Goal: Use online tool/utility: Use online tool/utility

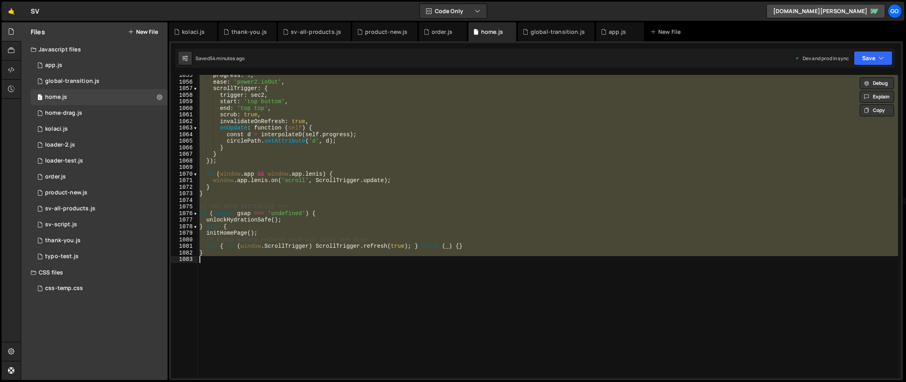
scroll to position [6938, 0]
click at [344, 177] on div "progress : 1 , ease : 'power2.inOut' , scrollTrigger : { trigger : sec2 , start…" at bounding box center [548, 227] width 700 height 304
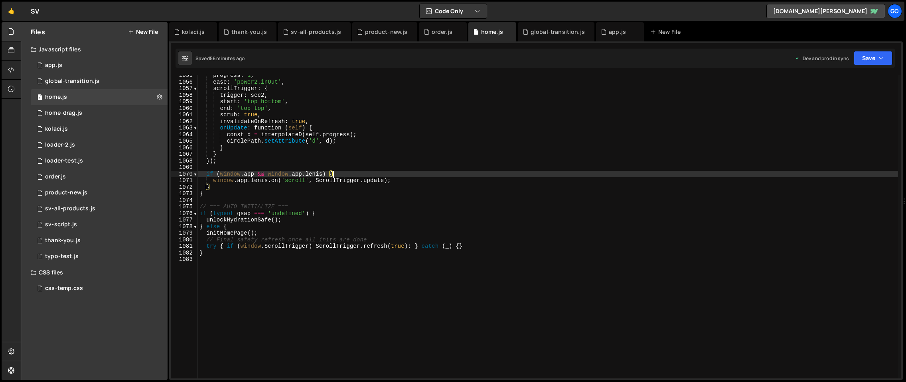
type textarea "}"
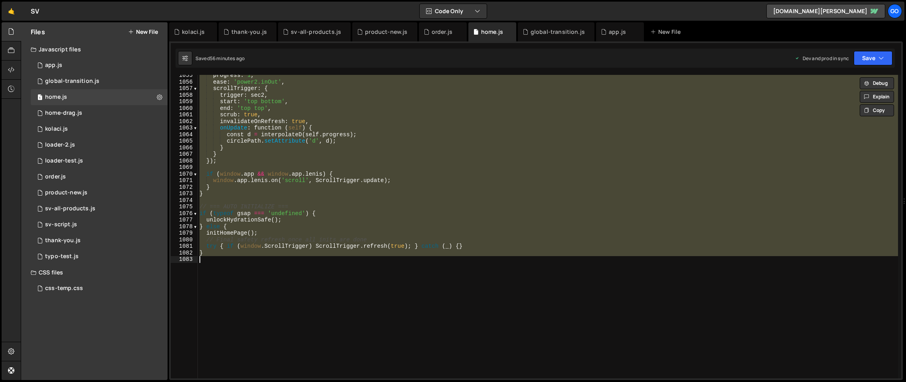
paste textarea
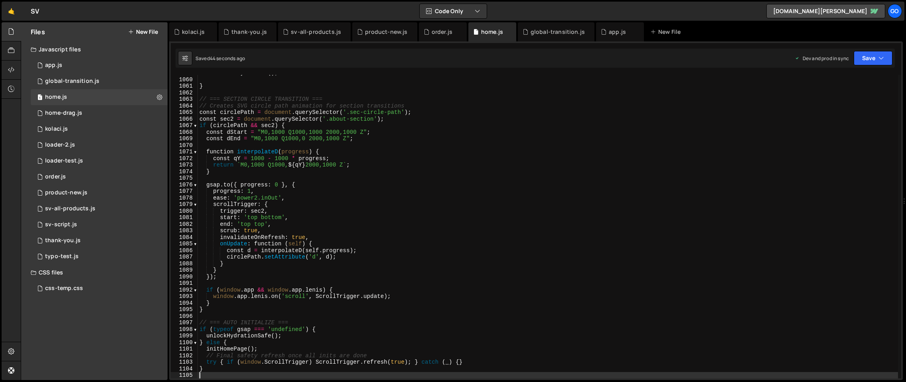
click at [309, 162] on div "initGalleryTextPin ( ) ; } // === SECTION CIRCLE TRANSITION === // Creates SVG …" at bounding box center [548, 228] width 700 height 317
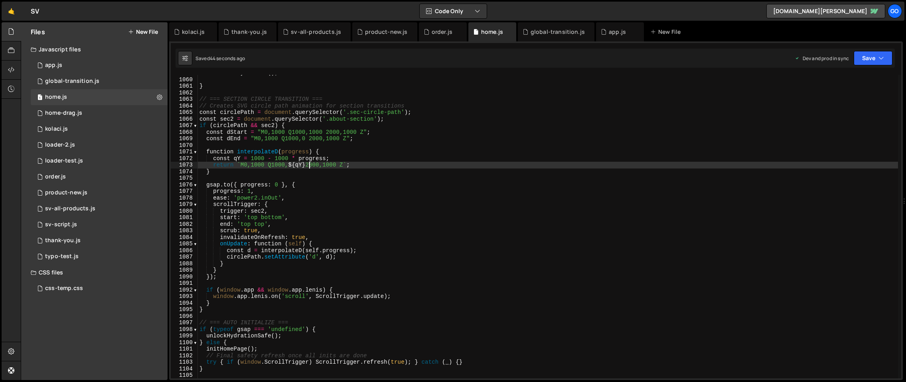
type textarea "}"
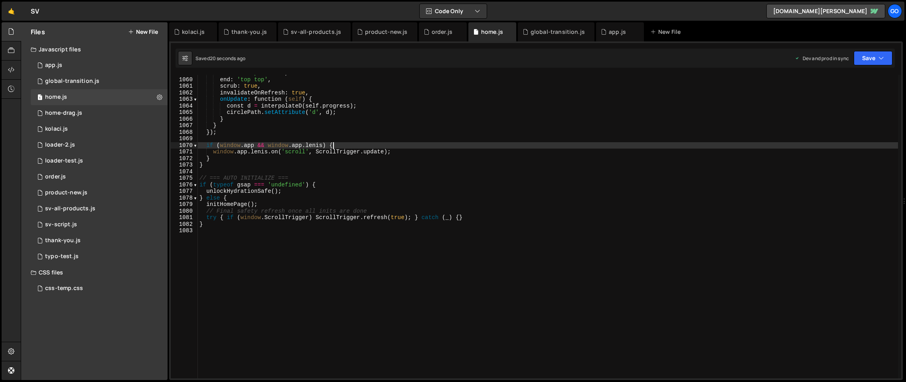
click at [335, 144] on div "start : 'top bottom' , end : 'top top' , scrub : true , invalidateOnRefresh : t…" at bounding box center [548, 228] width 700 height 317
type textarea "}"
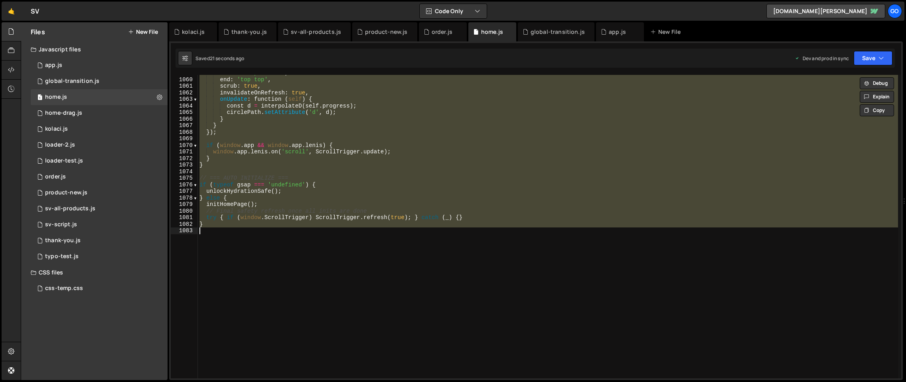
paste textarea
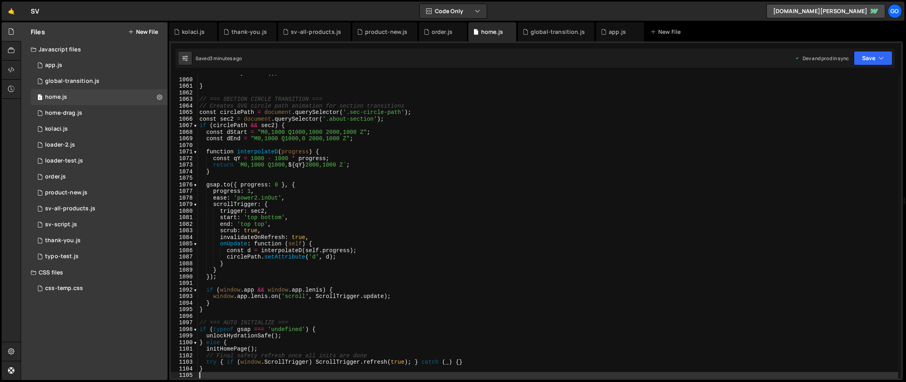
click at [334, 196] on div "initGalleryTextPin ( ) ; } // === SECTION CIRCLE TRANSITION === // Creates SVG …" at bounding box center [548, 228] width 700 height 317
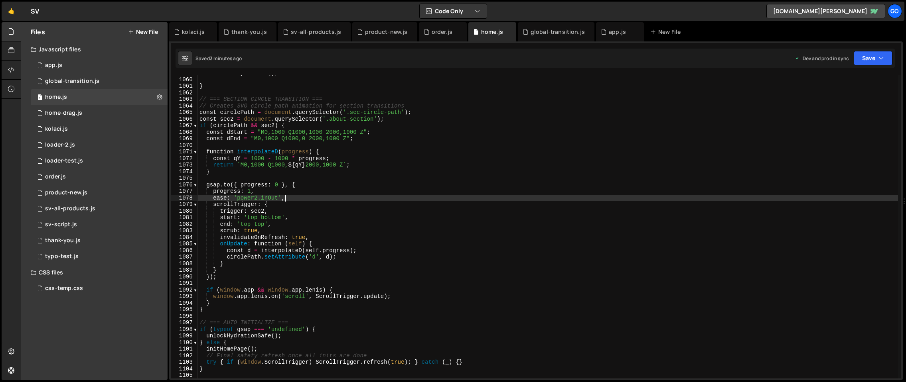
type textarea "}"
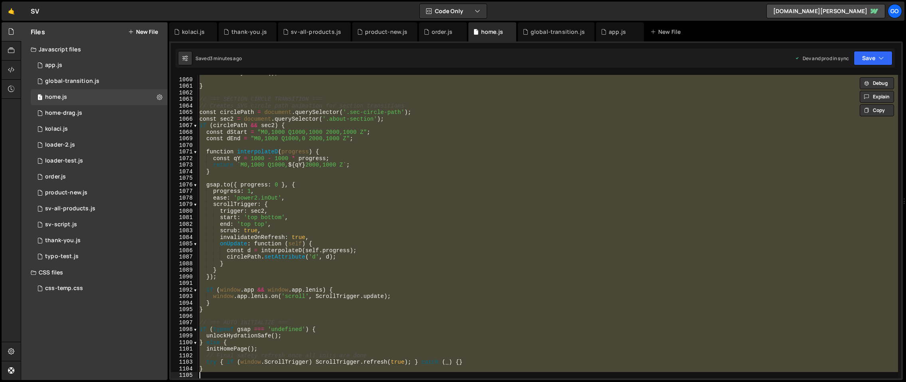
paste textarea
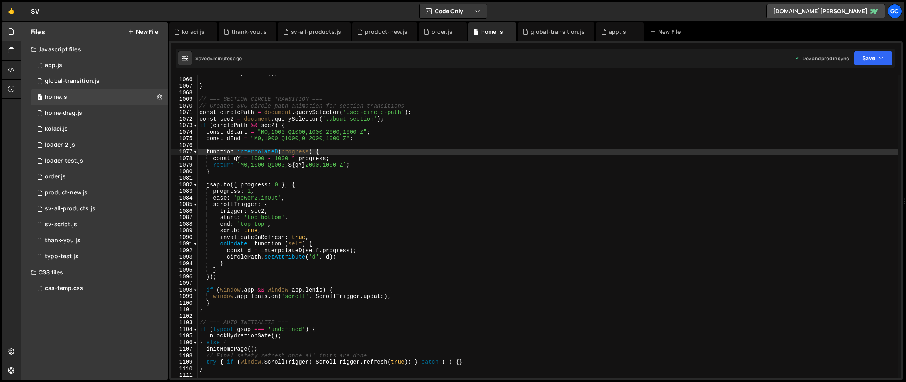
click at [320, 154] on div "initGalleryTextPin ( ) ; } // === SECTION CIRCLE TRANSITION === // Creates SVG …" at bounding box center [548, 228] width 700 height 317
type textarea "}"
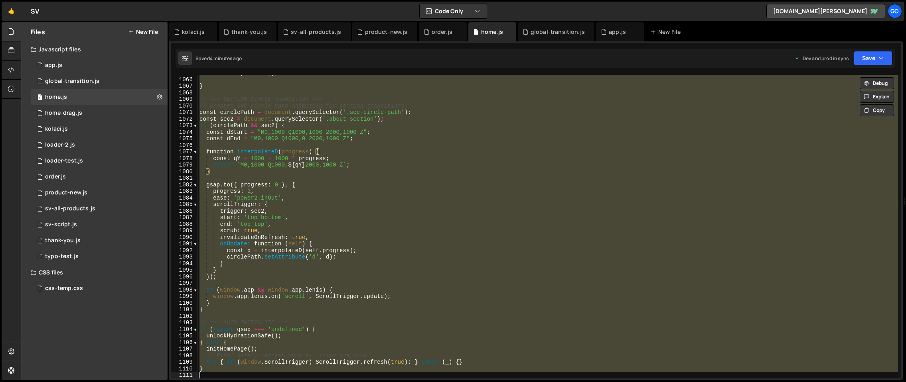
paste textarea
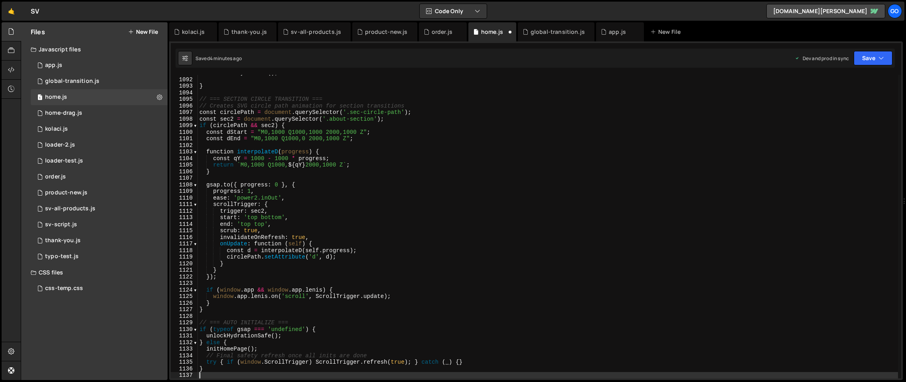
scroll to position [7177, 0]
type textarea "window.app.[PERSON_NAME].on('scroll', ScrollTrigger.update);"
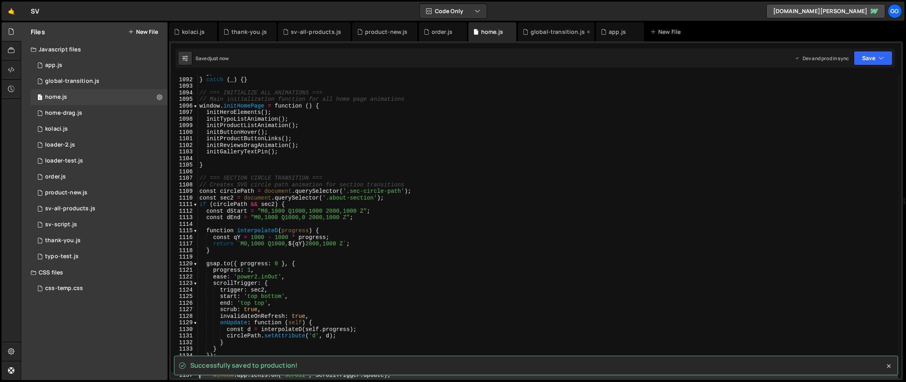
click at [544, 32] on div "global-transition.js" at bounding box center [557, 32] width 54 height 8
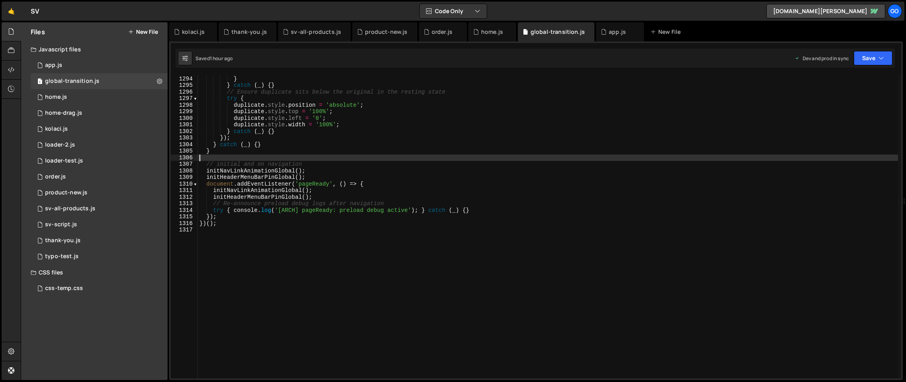
click at [478, 159] on div "duplicate . style . transform = '' ; } } catch ( _ ) { } // Ensure duplicate si…" at bounding box center [548, 227] width 700 height 317
type textarea "})();"
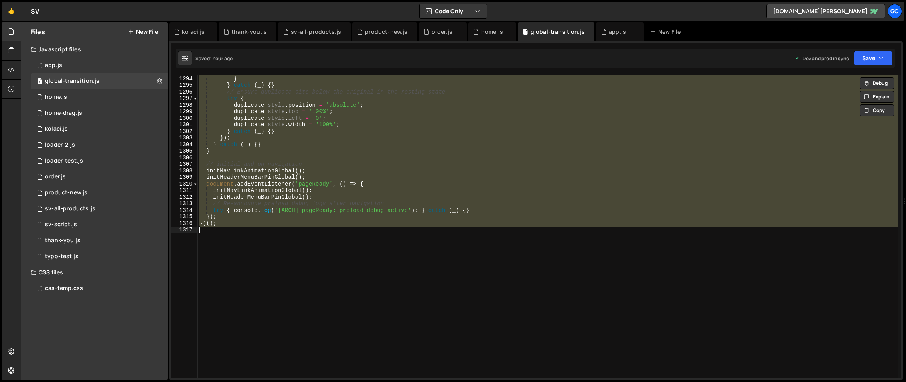
paste textarea
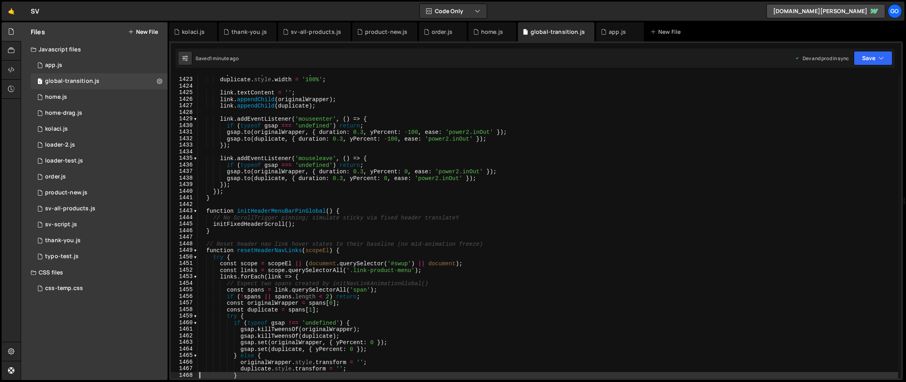
click at [397, 142] on div "duplicate . style . left = '0' ; duplicate . style . width = '100%' ; link . te…" at bounding box center [548, 228] width 700 height 317
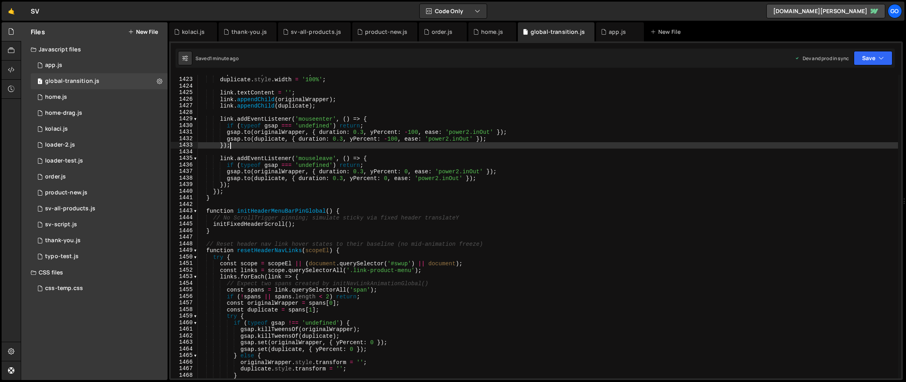
type textarea "})();"
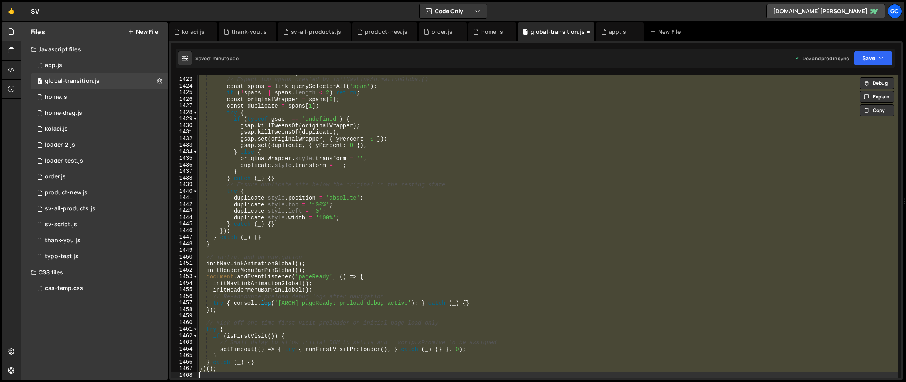
scroll to position [8507, 0]
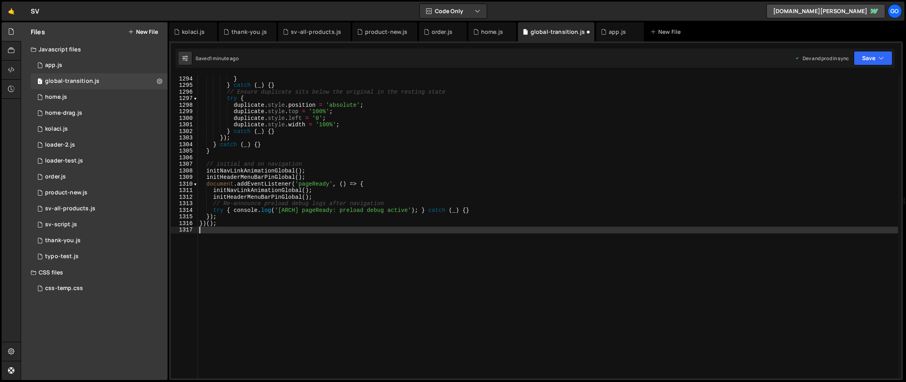
click at [380, 129] on div "duplicate . style . transform = '' ; } } catch ( _ ) { } // Ensure duplicate si…" at bounding box center [548, 227] width 700 height 317
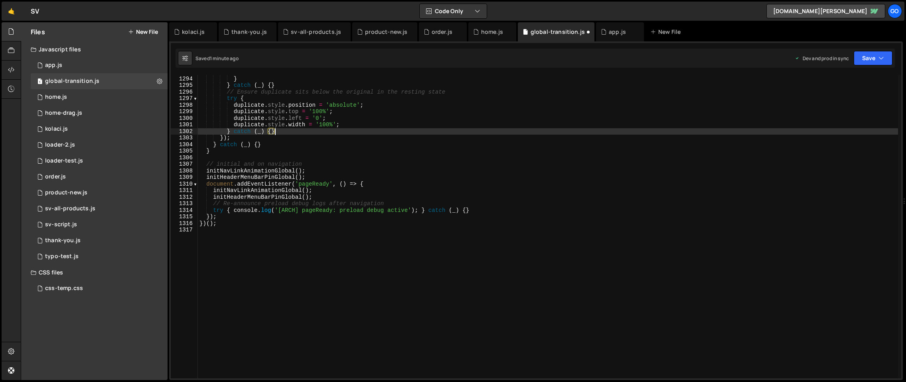
type textarea "})();"
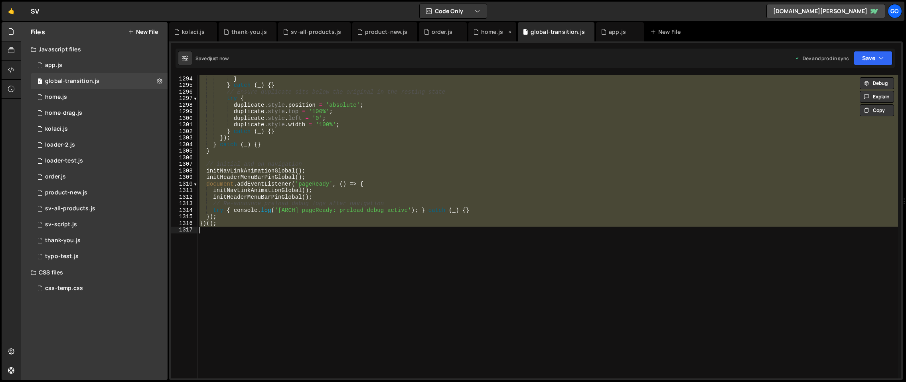
click at [493, 30] on div "home.js" at bounding box center [492, 32] width 22 height 8
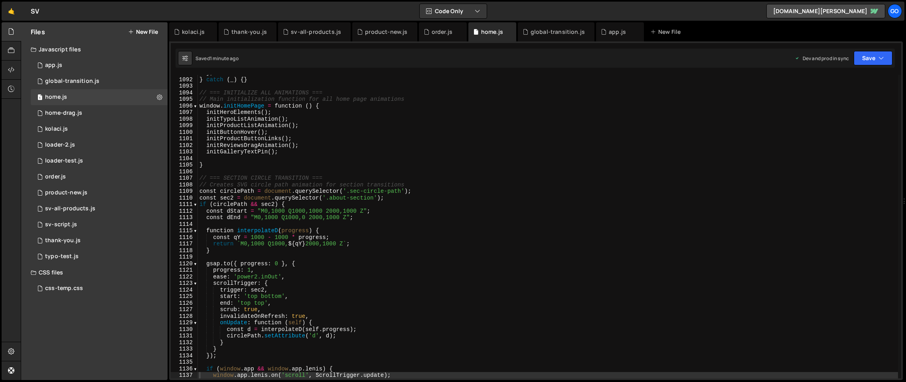
click at [464, 159] on div "} ; } catch ( _ ) { } // === INITIALIZE ALL ANIMATIONS === // Main initializati…" at bounding box center [548, 228] width 700 height 317
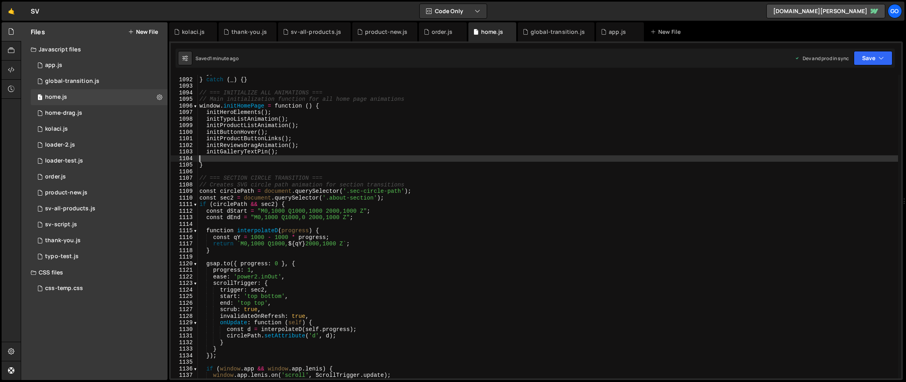
type textarea "}"
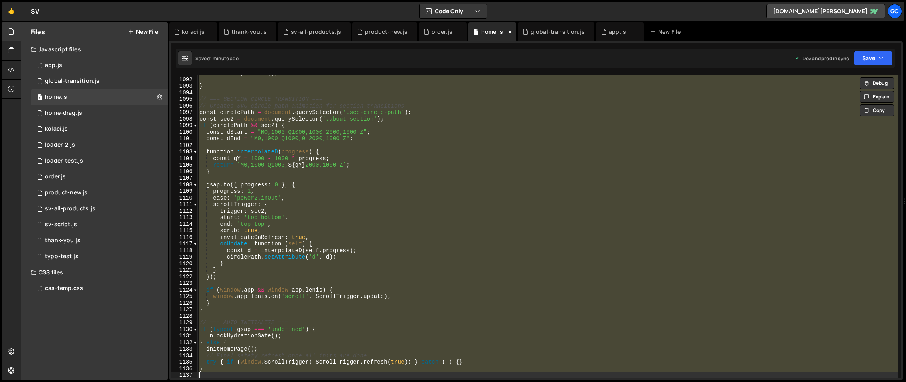
scroll to position [7155, 0]
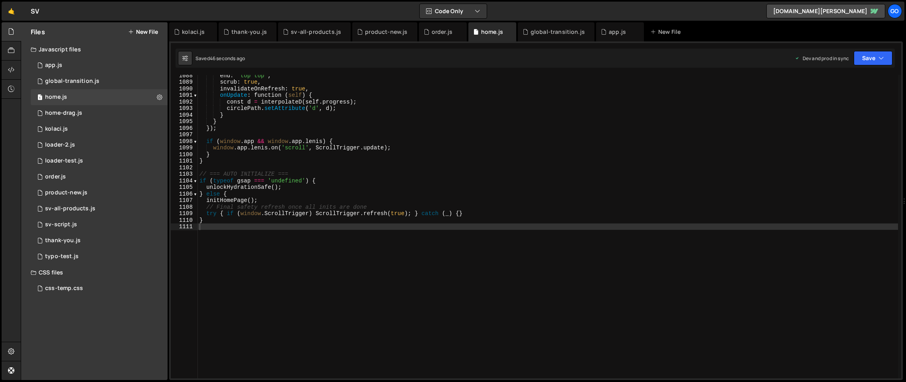
drag, startPoint x: 530, startPoint y: 30, endPoint x: 522, endPoint y: 43, distance: 15.2
click at [530, 30] on div "global-transition.js" at bounding box center [557, 32] width 54 height 8
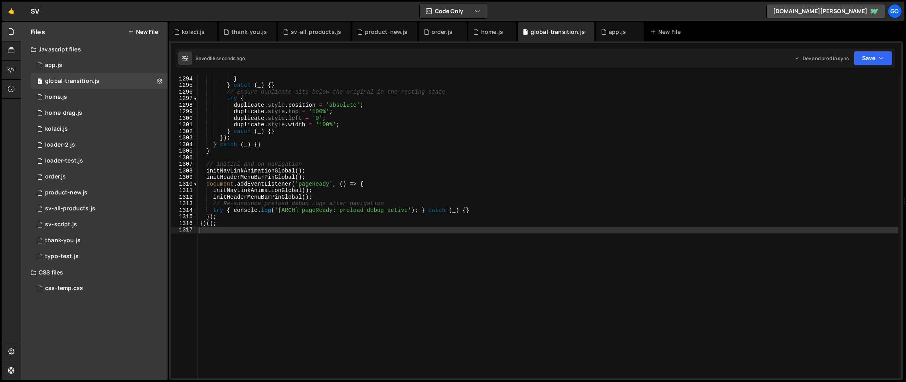
type textarea "});"
click at [498, 138] on div "duplicate . style . transform = '' ; } } catch ( _ ) { } // Ensure duplicate si…" at bounding box center [548, 227] width 700 height 317
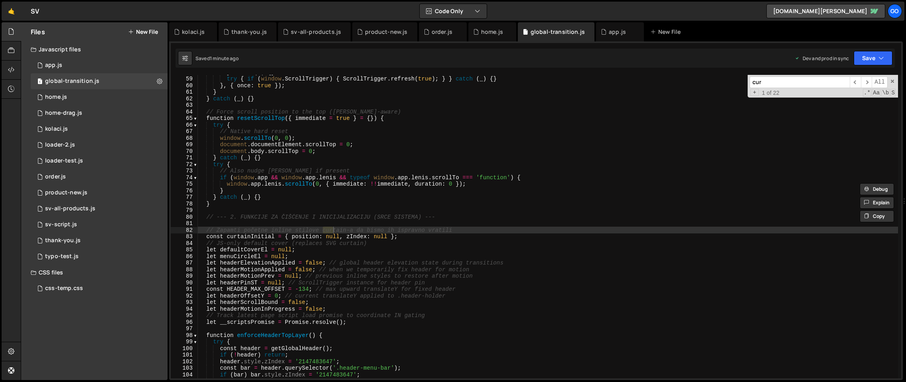
scroll to position [381, 0]
type input "cur"
click at [868, 80] on span "​" at bounding box center [866, 83] width 11 height 12
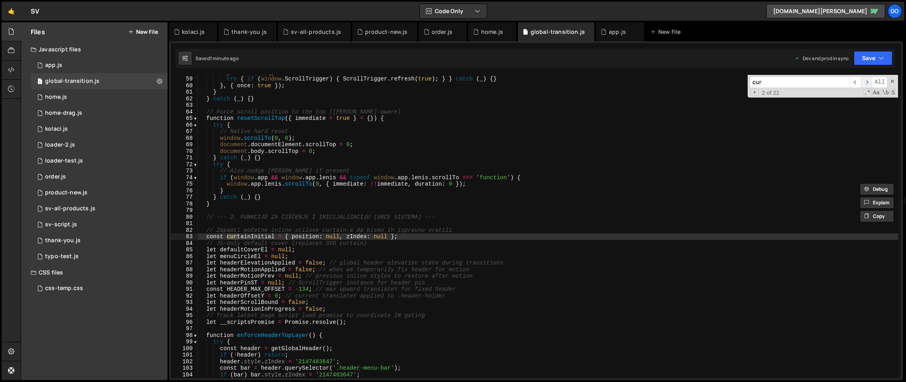
click at [868, 80] on span "​" at bounding box center [866, 83] width 11 height 12
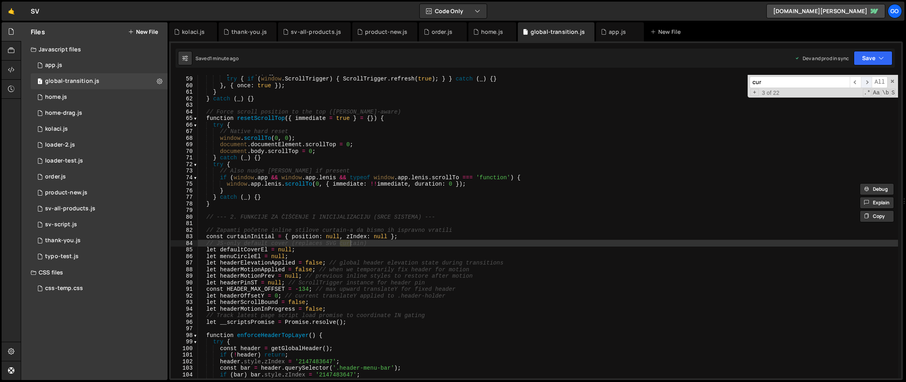
click at [868, 80] on span "​" at bounding box center [866, 83] width 11 height 12
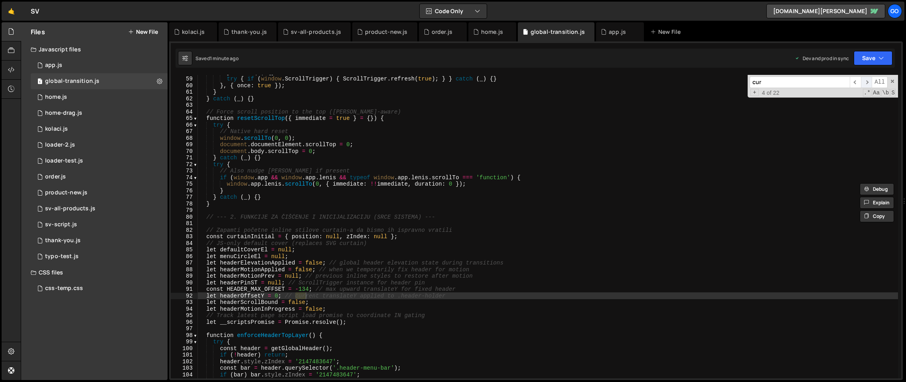
click at [868, 80] on span "​" at bounding box center [866, 83] width 11 height 12
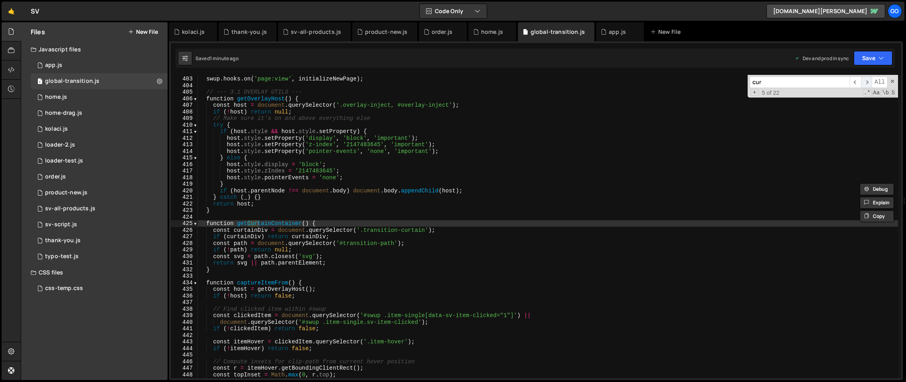
click at [868, 80] on span "​" at bounding box center [866, 83] width 11 height 12
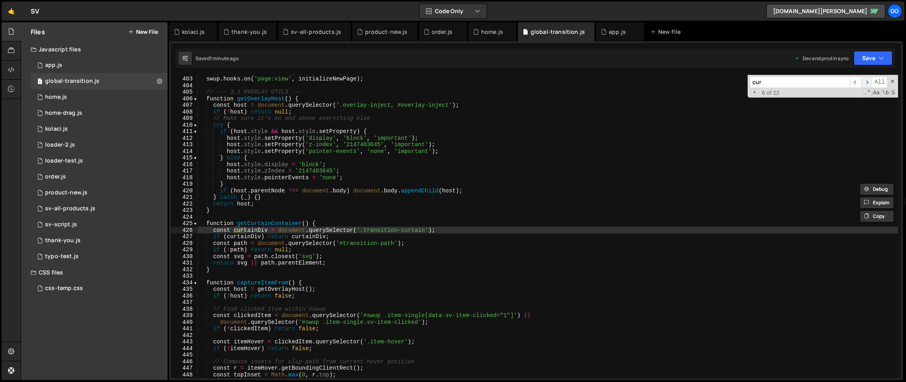
click at [868, 80] on span "​" at bounding box center [866, 83] width 11 height 12
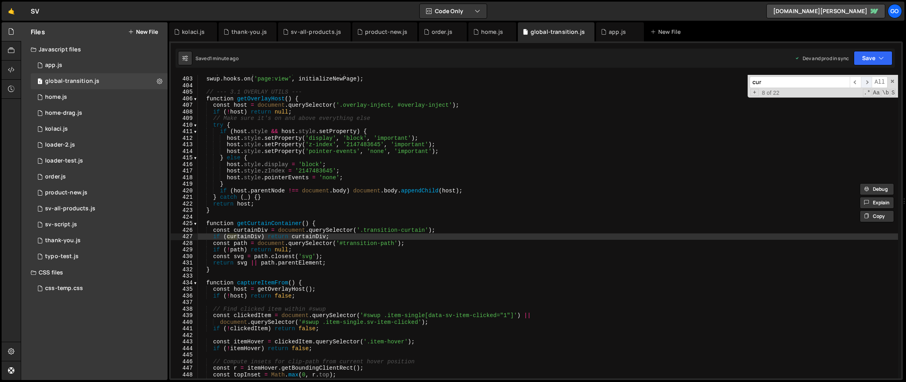
click at [868, 80] on span "​" at bounding box center [866, 83] width 11 height 12
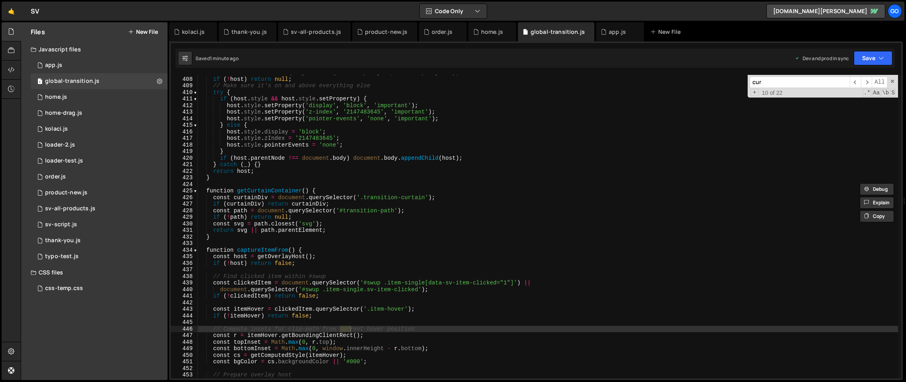
scroll to position [2677, 0]
click at [867, 85] on span "​" at bounding box center [866, 83] width 11 height 12
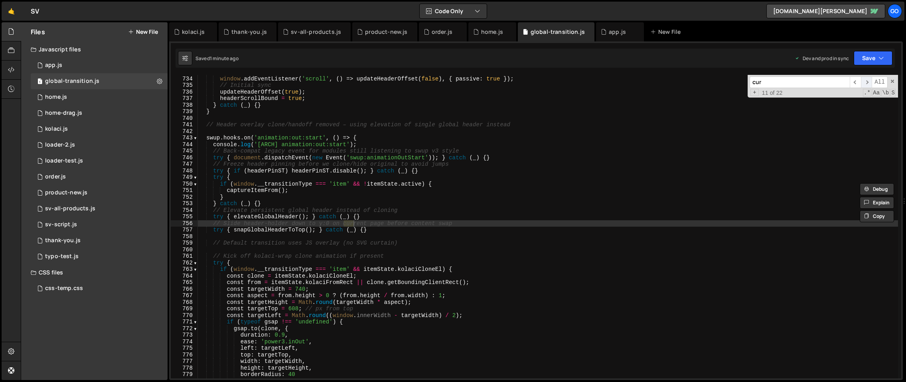
click at [867, 85] on span "​" at bounding box center [866, 83] width 11 height 12
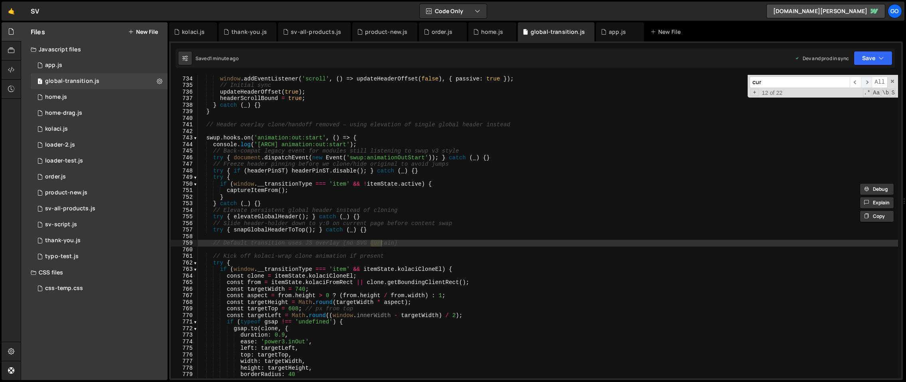
click at [867, 85] on span "​" at bounding box center [866, 83] width 11 height 12
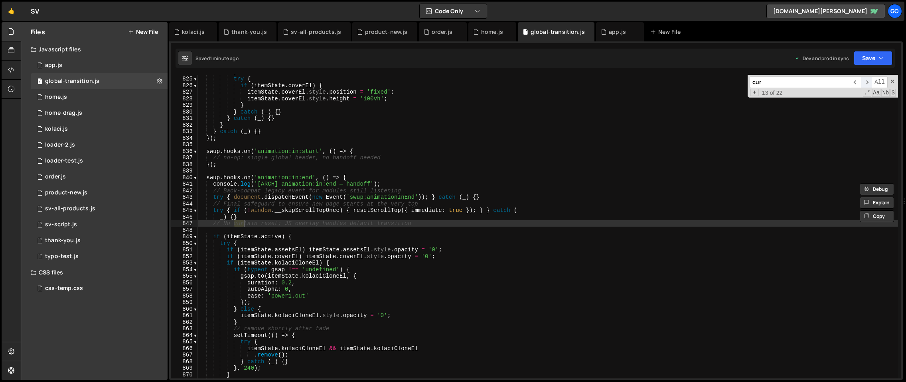
click at [867, 85] on span "​" at bounding box center [866, 83] width 11 height 12
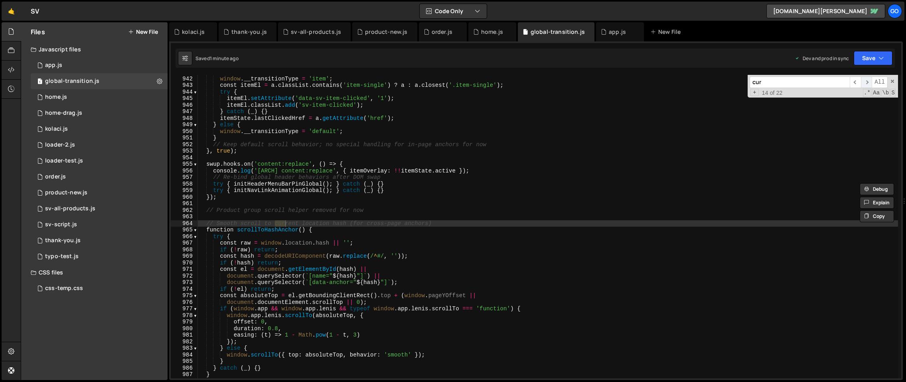
scroll to position [6191, 0]
click at [867, 85] on span "​" at bounding box center [866, 83] width 11 height 12
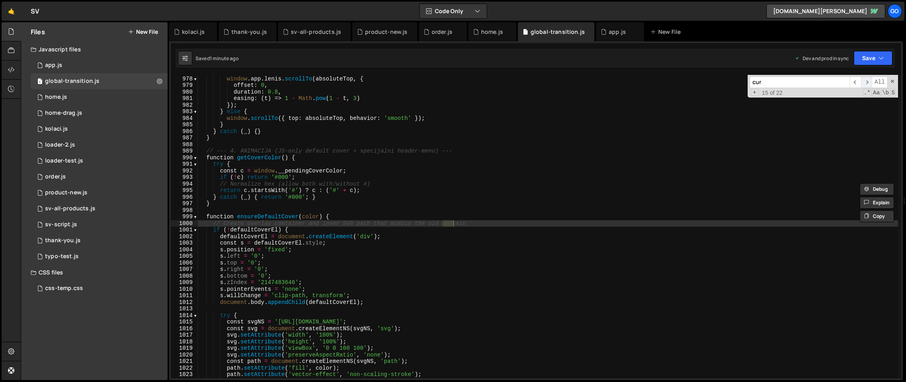
scroll to position [6428, 0]
click at [867, 85] on span "​" at bounding box center [866, 83] width 11 height 12
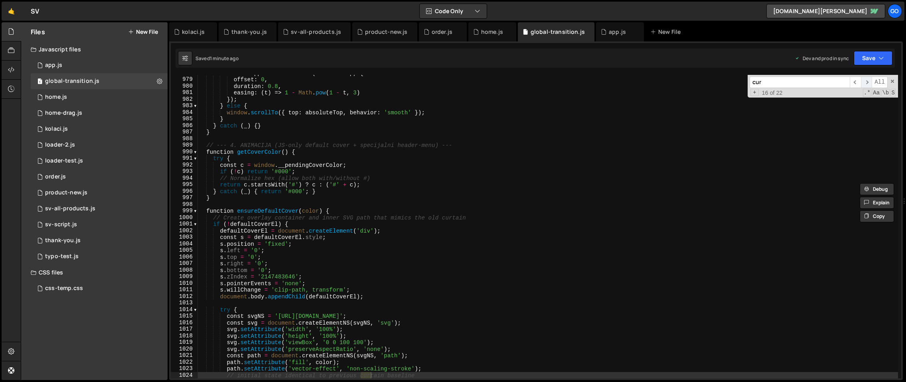
click at [867, 85] on span "​" at bounding box center [866, 83] width 11 height 12
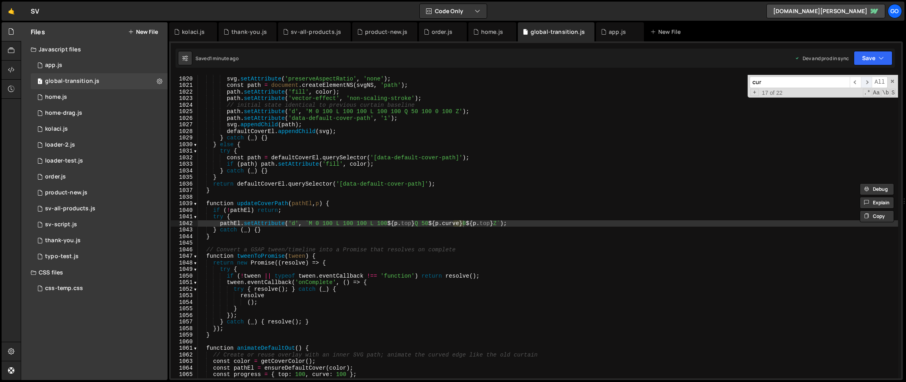
scroll to position [6704, 0]
click at [867, 85] on span "​" at bounding box center [866, 83] width 11 height 12
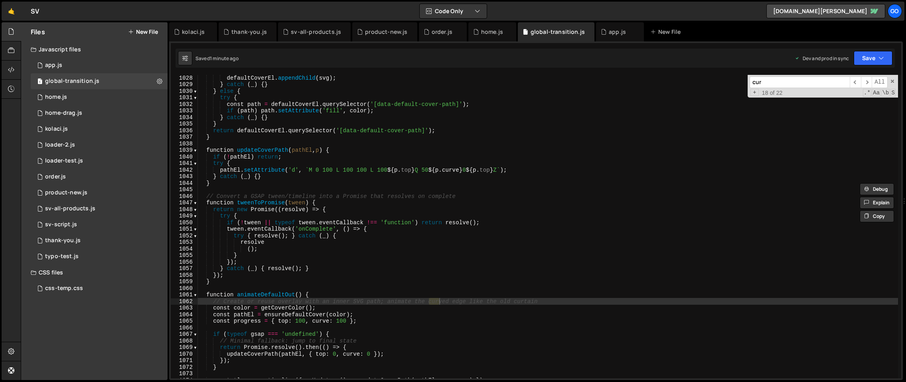
scroll to position [6818, 0]
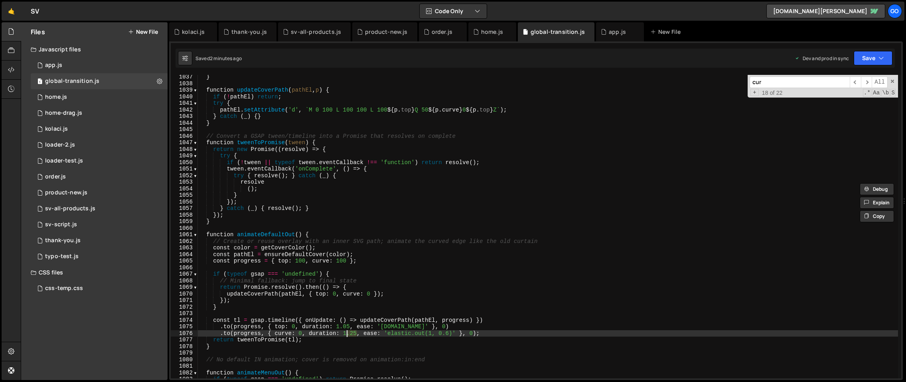
drag, startPoint x: 355, startPoint y: 334, endPoint x: 346, endPoint y: 334, distance: 9.6
click at [346, 334] on div "} function updateCoverPath ( pathEl , p ) { if ( ! pathEl ) return ; try { path…" at bounding box center [548, 232] width 700 height 317
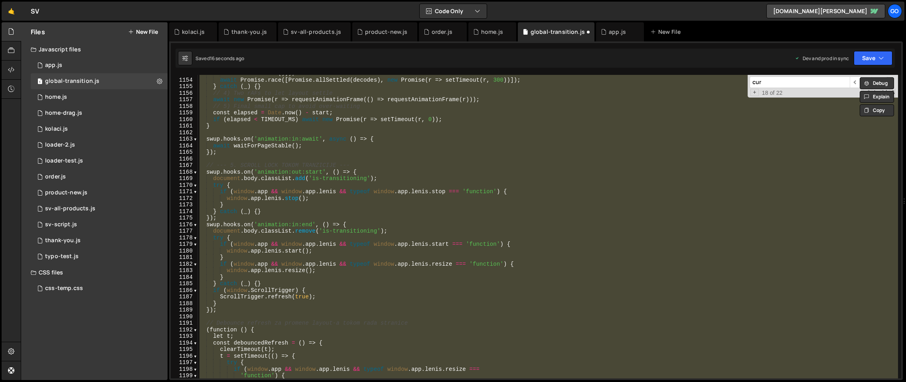
scroll to position [7428, 0]
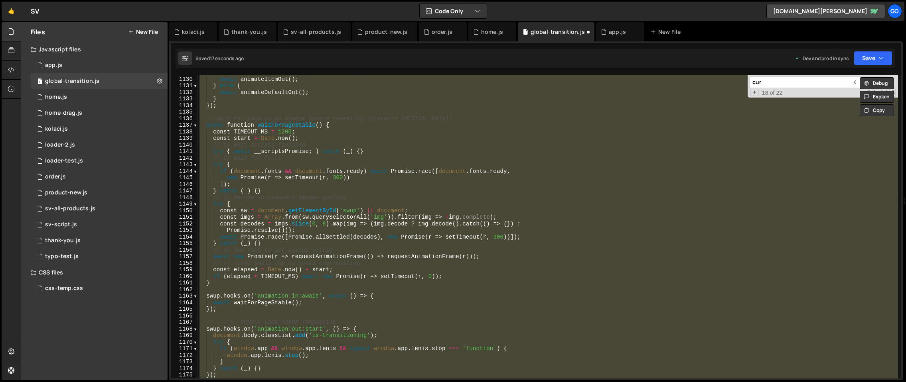
click at [787, 84] on input "cur" at bounding box center [799, 83] width 100 height 12
click at [853, 80] on span "​" at bounding box center [854, 83] width 11 height 12
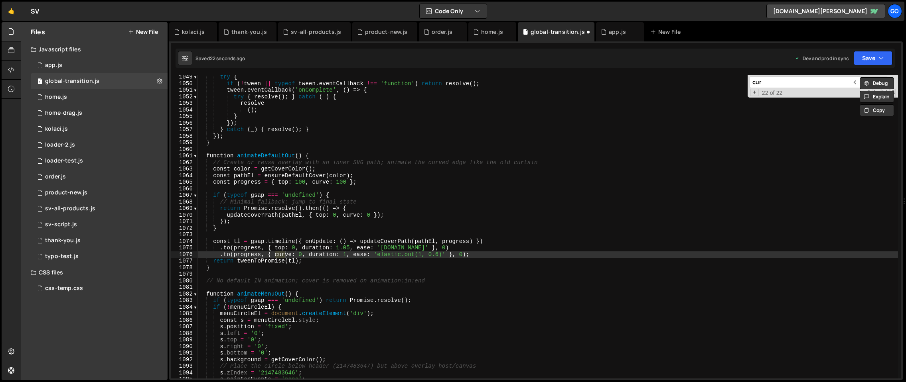
scroll to position [6893, 0]
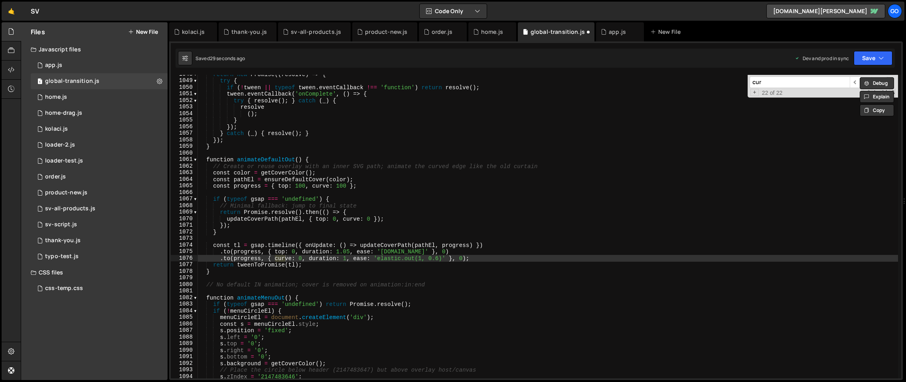
click at [496, 224] on div "return new Promise (( resolve ) => { try { if ( ! tween || typeof tween . event…" at bounding box center [548, 229] width 700 height 317
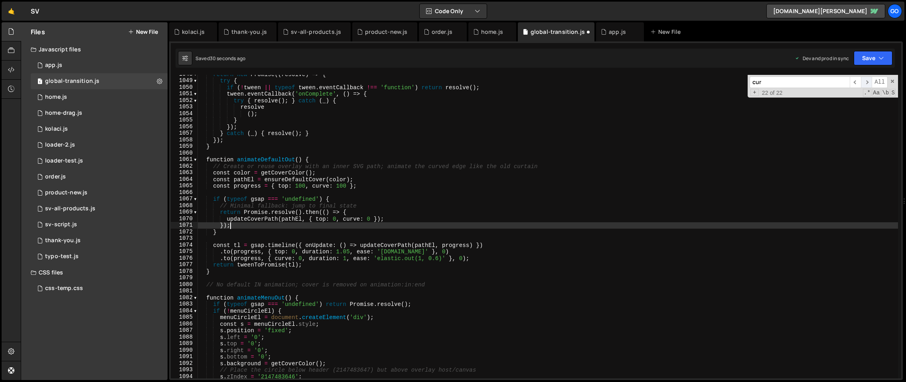
click at [863, 83] on span "​" at bounding box center [866, 83] width 11 height 12
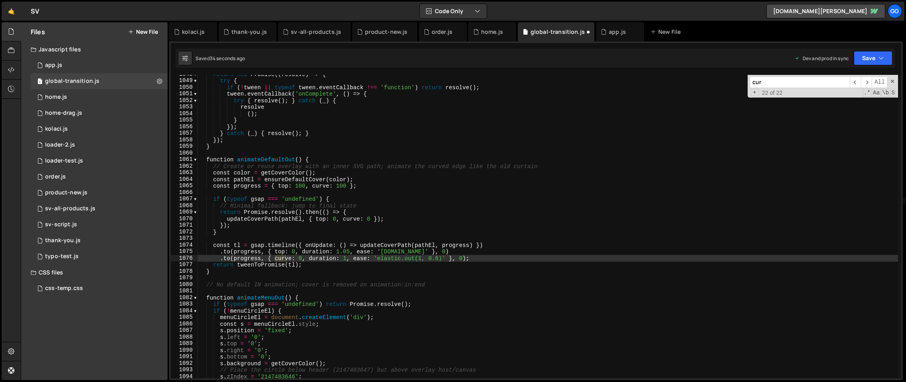
click at [353, 251] on div "return new Promise (( resolve ) => { try { if ( ! tween || typeof tween . event…" at bounding box center [548, 229] width 700 height 317
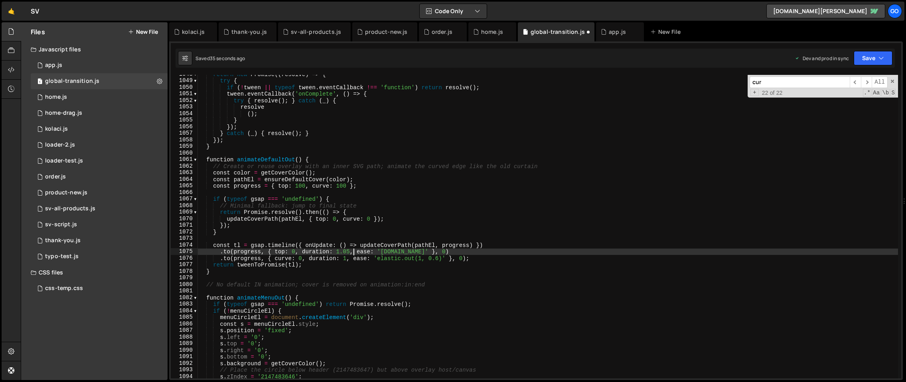
type textarea ".to(progress, { curve: 0, duration: 1.25, ease: 'elastic.out(1, 0.6)' }, 0);"
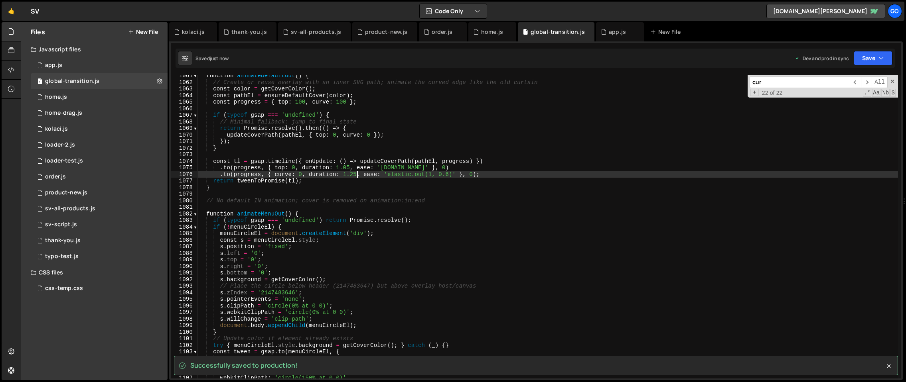
scroll to position [6977, 0]
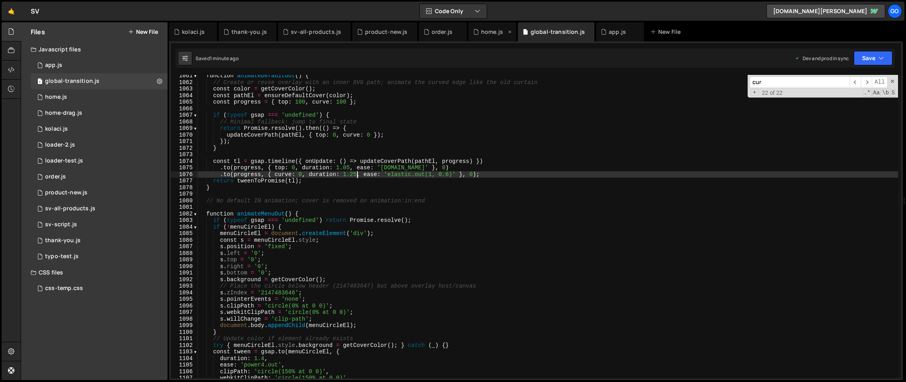
click at [483, 35] on div "home.js" at bounding box center [492, 32] width 22 height 8
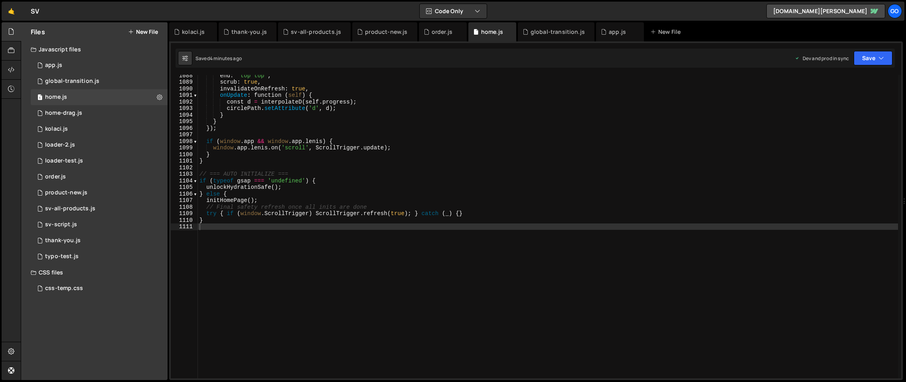
click at [412, 150] on div "end : 'top top' , scrub : true , invalidateOnRefresh : true , onUpdate : functi…" at bounding box center [548, 230] width 700 height 317
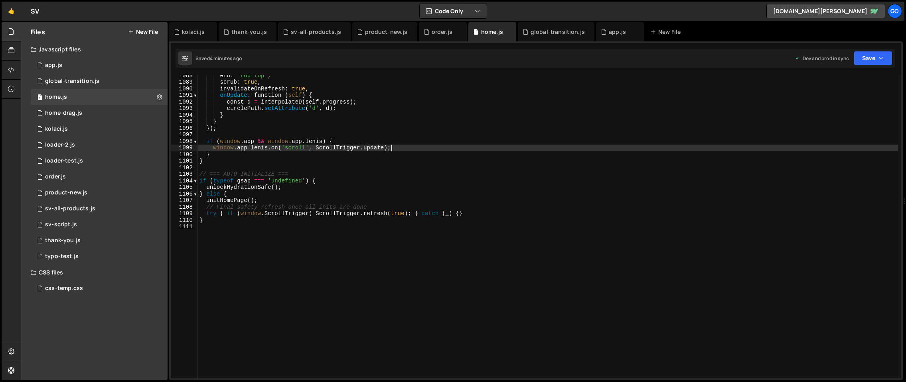
type textarea "}"
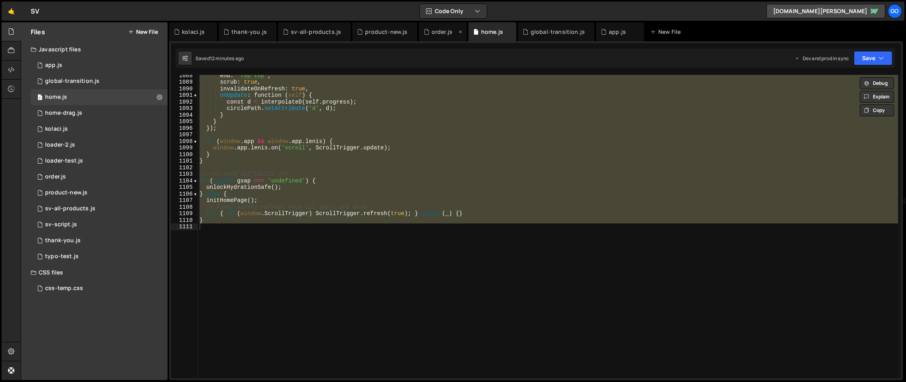
click at [436, 33] on div "order.js" at bounding box center [441, 32] width 21 height 8
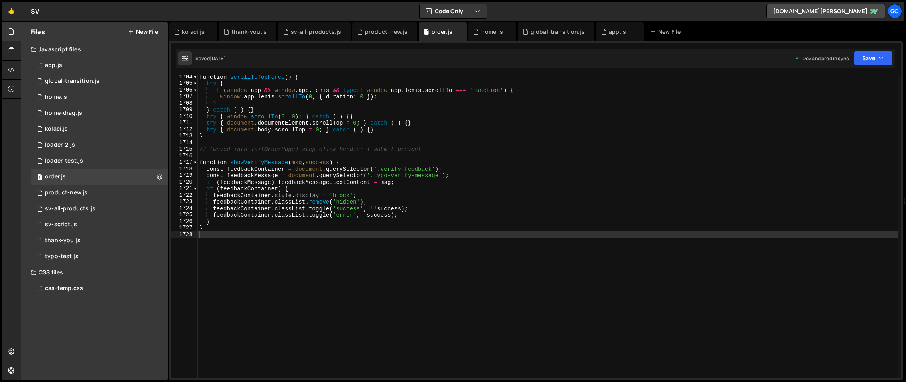
click at [473, 110] on div "function scrollToTopForce ( ) { try { if ( window . app && window . app . [PERS…" at bounding box center [548, 232] width 700 height 317
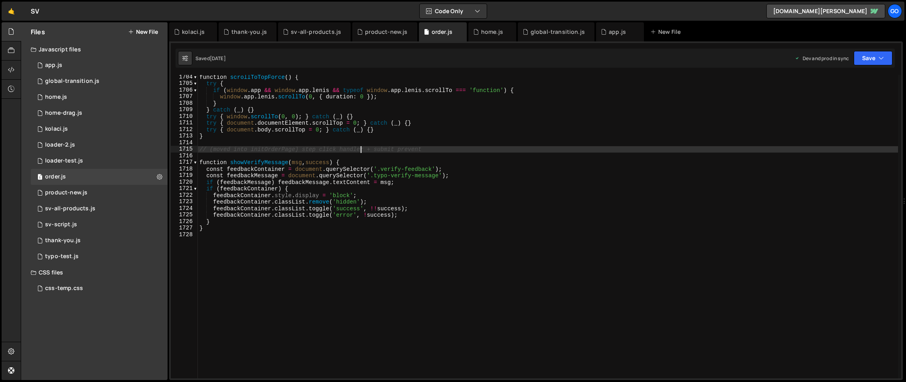
click at [361, 147] on div "function scrollToTopForce ( ) { try { if ( window . app && window . app . [PERS…" at bounding box center [548, 232] width 700 height 317
type textarea "}"
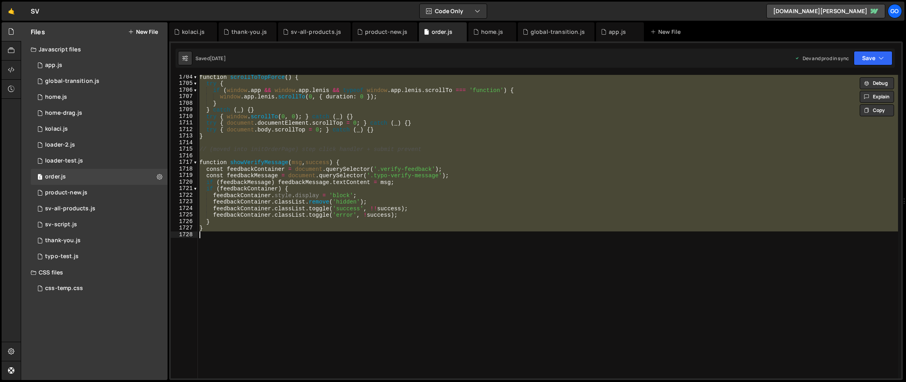
paste textarea
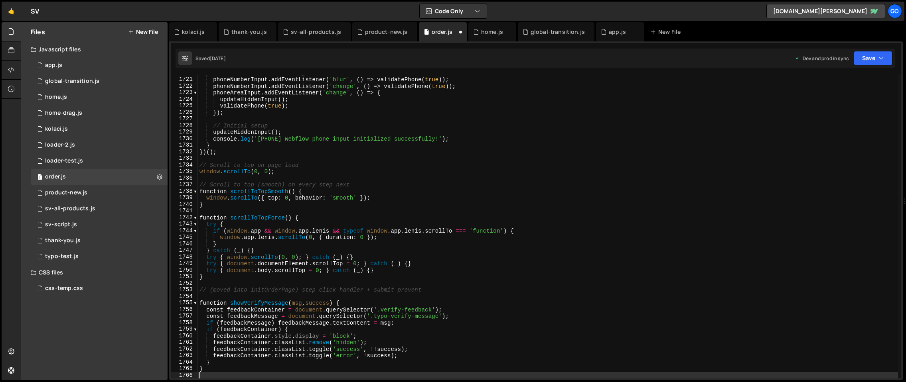
scroll to position [11316, 0]
click at [542, 172] on div "// Validation on blur/change phoneNumberInput . addEventListener ( 'blur' , ( )…" at bounding box center [548, 228] width 700 height 317
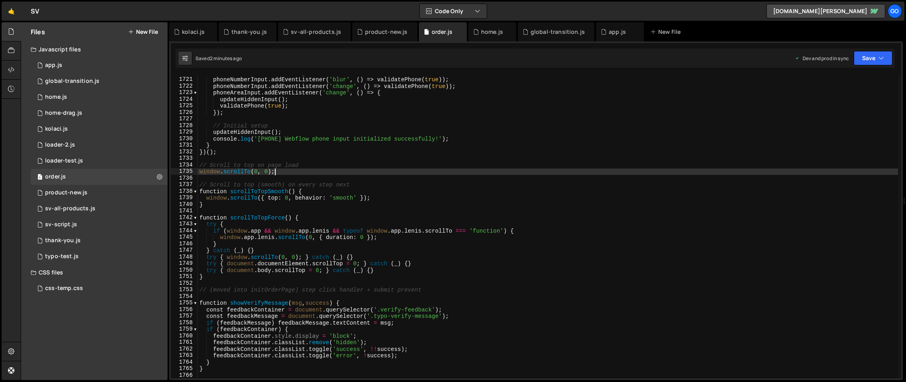
type textarea "}"
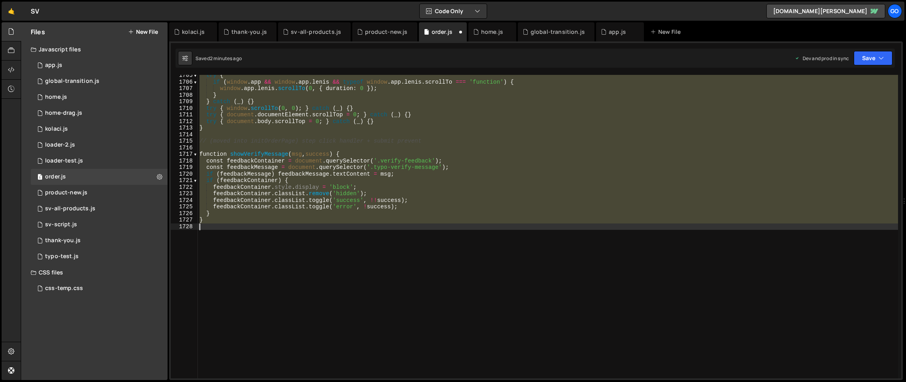
scroll to position [11215, 0]
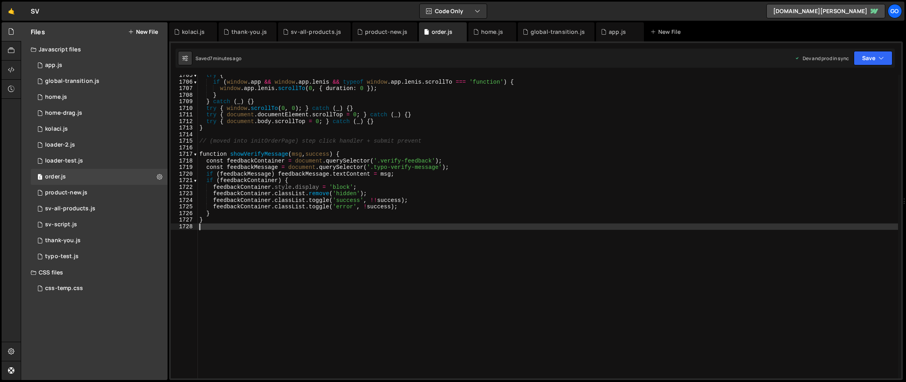
click at [418, 163] on div "try { if ( window . app && window . app . [PERSON_NAME] && typeof window . app …" at bounding box center [548, 230] width 700 height 317
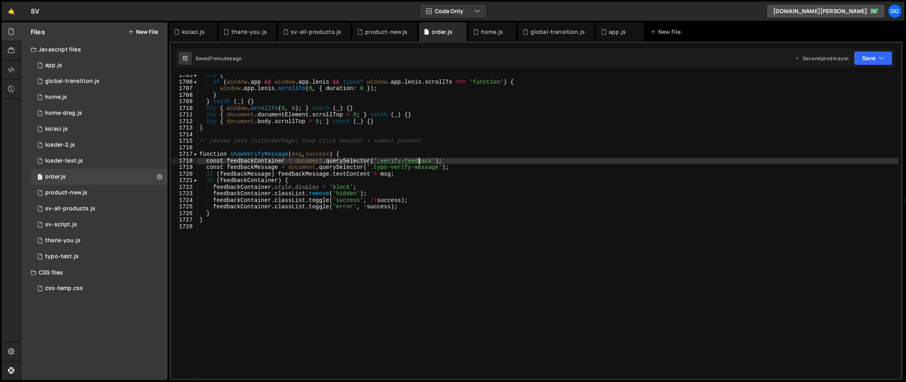
type textarea "}"
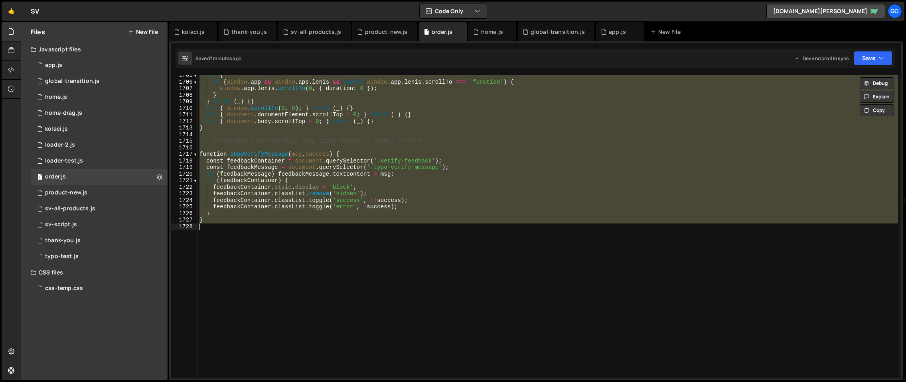
paste textarea
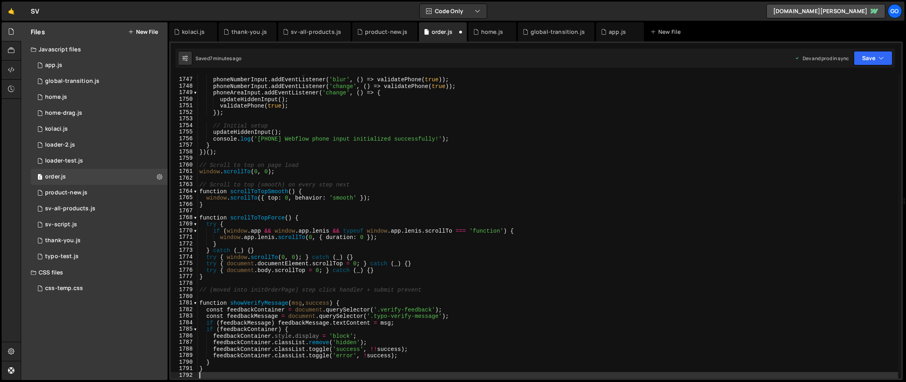
scroll to position [11487, 0]
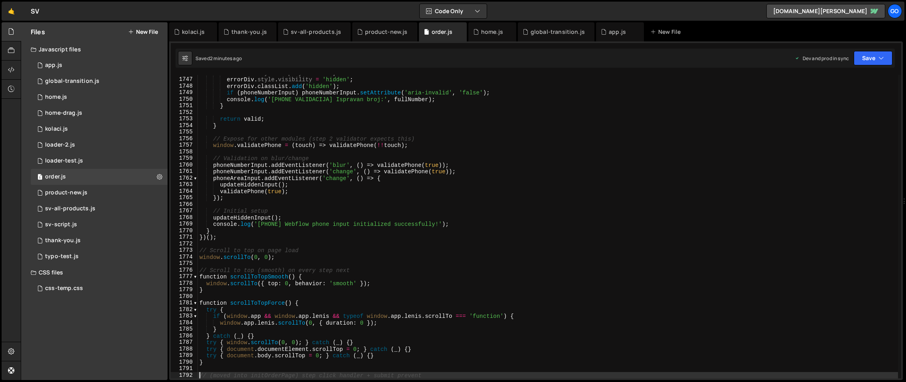
click at [459, 160] on div "errorDiv . style . display = 'none' ; errorDiv . style . visibility = 'hidden' …" at bounding box center [548, 228] width 700 height 317
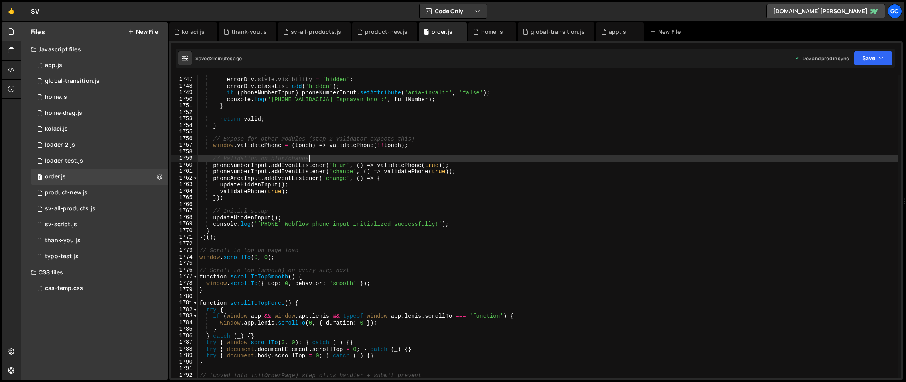
type textarea "}"
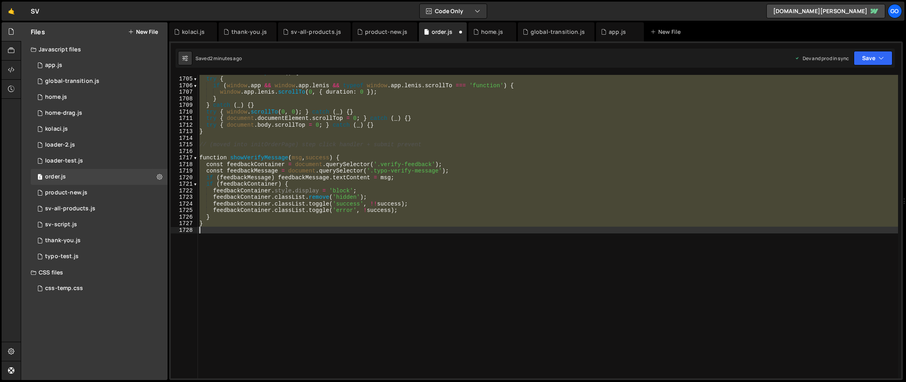
scroll to position [11211, 0]
